Goal: Task Accomplishment & Management: Use online tool/utility

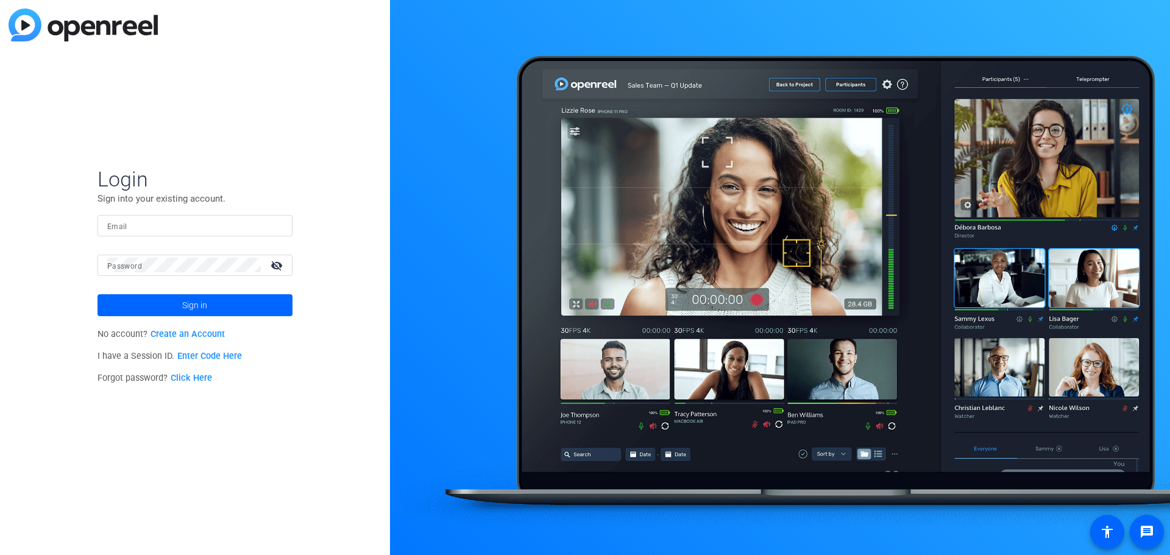
click at [149, 227] on input "Email" at bounding box center [194, 225] width 175 height 15
type input "[EMAIL_ADDRESS][DOMAIN_NAME]"
click at [247, 270] on keeper-lock "Open Keeper Popup" at bounding box center [251, 265] width 15 height 15
click at [328, 177] on div "Login Sign into your existing account. Email acarpenter@soa.org Password visibi…" at bounding box center [195, 277] width 390 height 555
click at [136, 221] on input "Email" at bounding box center [194, 225] width 175 height 15
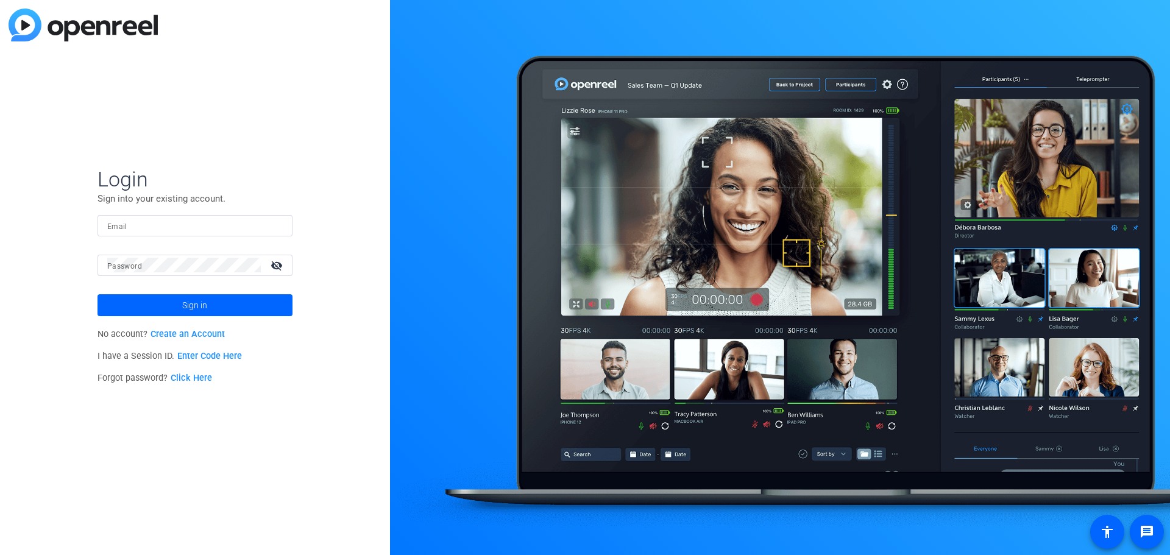
click at [137, 421] on div "Login Sign into your existing account. Email Password visibility_off Sign in No…" at bounding box center [195, 277] width 390 height 555
click at [213, 228] on input "Email" at bounding box center [194, 225] width 175 height 15
click at [194, 357] on link "Enter Code Here" at bounding box center [209, 356] width 65 height 10
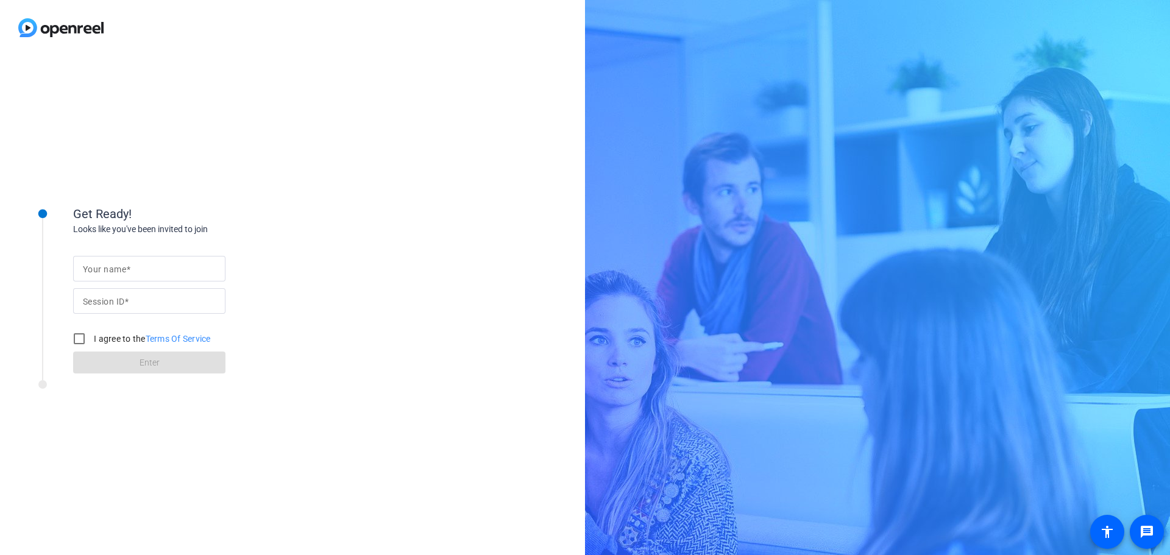
click at [113, 274] on input "Your name" at bounding box center [149, 268] width 133 height 15
type input "[PERSON_NAME]"
click at [111, 299] on mat-label "Session ID" at bounding box center [103, 302] width 41 height 10
click at [111, 299] on input "Session ID" at bounding box center [149, 301] width 133 height 15
click at [108, 299] on mat-label "Session ID" at bounding box center [103, 302] width 41 height 10
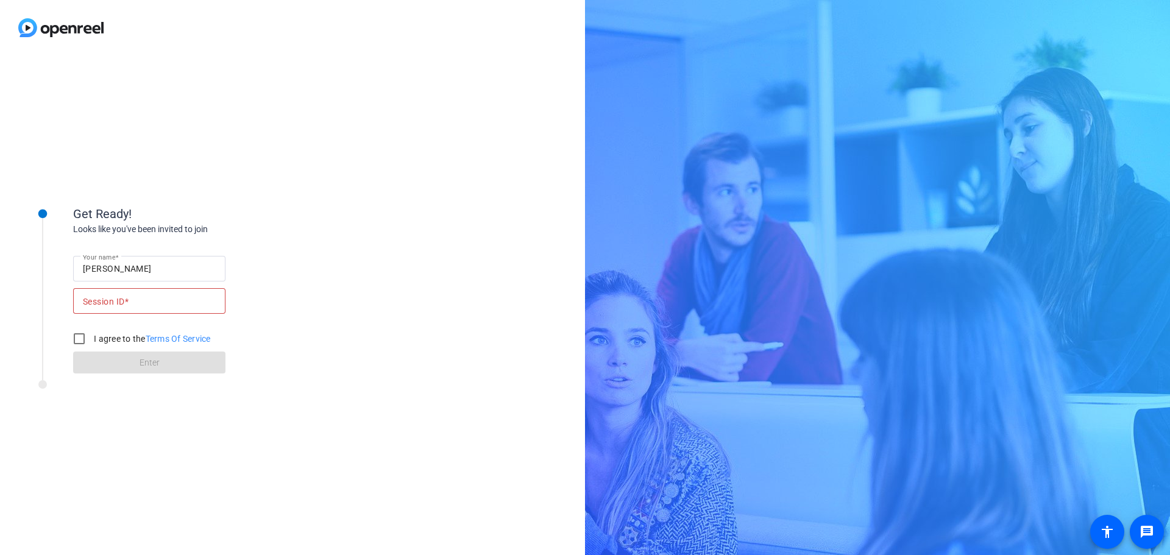
click at [108, 299] on input "Session ID" at bounding box center [149, 301] width 133 height 15
drag, startPoint x: 91, startPoint y: 307, endPoint x: 96, endPoint y: 304, distance: 6.3
click at [91, 307] on input "63" at bounding box center [149, 301] width 133 height 15
drag, startPoint x: 99, startPoint y: 300, endPoint x: 83, endPoint y: 301, distance: 15.9
click at [83, 301] on input "63" at bounding box center [149, 301] width 133 height 15
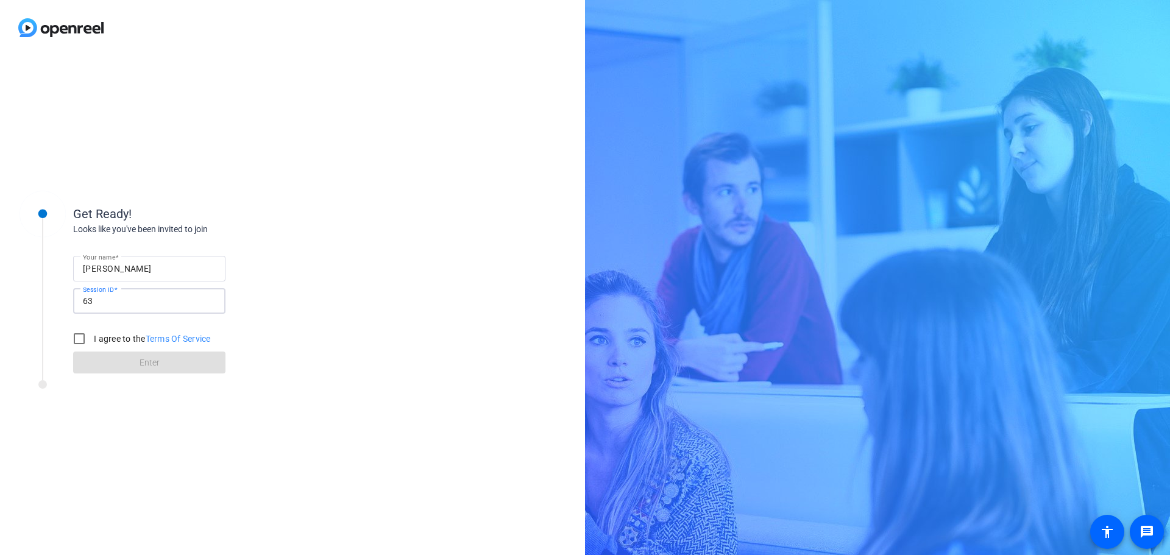
paste input "7978888"
type input "637978888"
click at [79, 344] on input "I agree to the Terms Of Service" at bounding box center [79, 339] width 24 height 24
checkbox input "true"
click at [122, 364] on span at bounding box center [149, 362] width 152 height 29
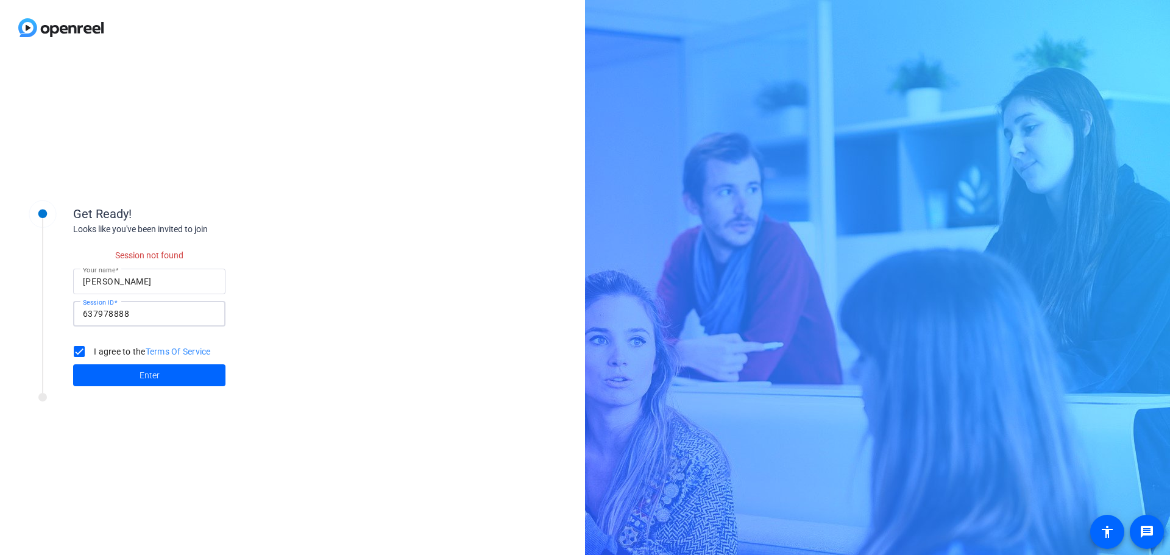
drag, startPoint x: 147, startPoint y: 313, endPoint x: 19, endPoint y: 330, distance: 128.4
click at [19, 330] on div "Get Ready! Looks like you've been invited to join Session not found Your name […" at bounding box center [164, 288] width 305 height 210
click at [79, 484] on div "Get Ready! Looks like you've been invited to join Session not found Your name […" at bounding box center [292, 305] width 585 height 500
click at [124, 316] on mat-label "Session ID" at bounding box center [103, 315] width 41 height 10
click at [125, 316] on input "Session ID" at bounding box center [149, 313] width 133 height 15
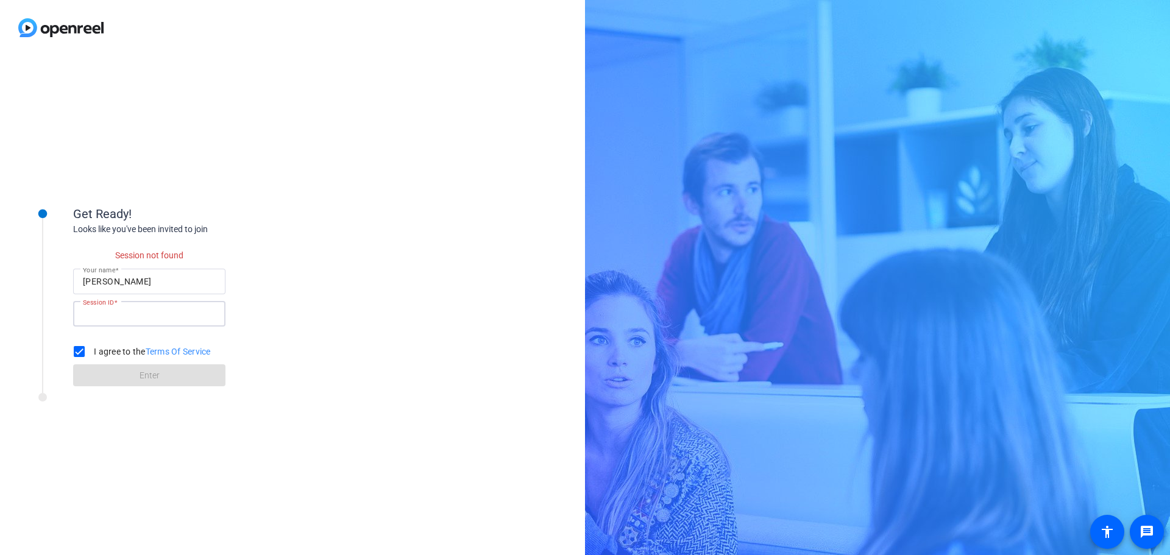
paste input "LJSe"
type input "LJSe"
click at [153, 372] on span "Enter" at bounding box center [150, 375] width 20 height 13
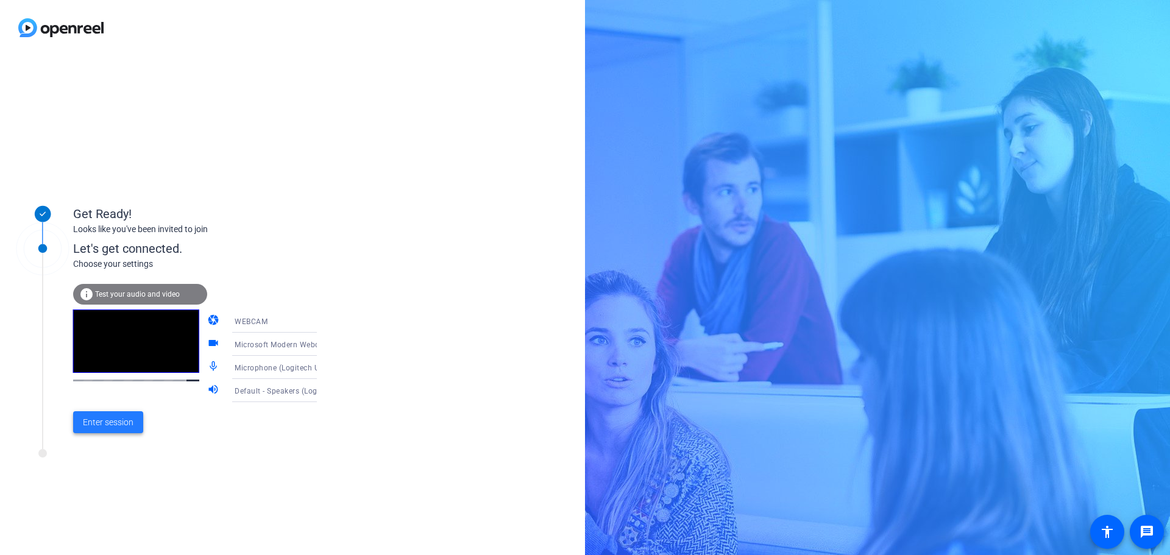
click at [119, 420] on span "Enter session" at bounding box center [108, 422] width 51 height 13
